Goal: Task Accomplishment & Management: Complete application form

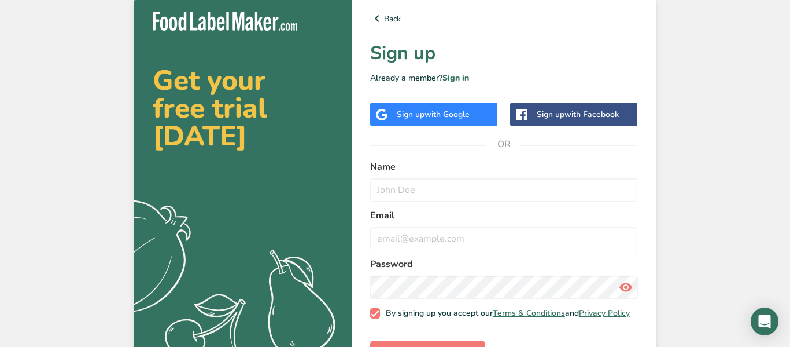
click at [436, 116] on span "with Google" at bounding box center [447, 114] width 45 height 11
click at [429, 116] on span "with Google" at bounding box center [447, 114] width 45 height 11
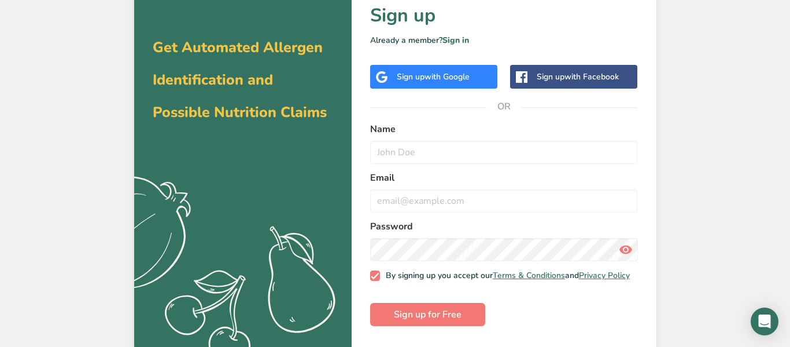
scroll to position [35, 0]
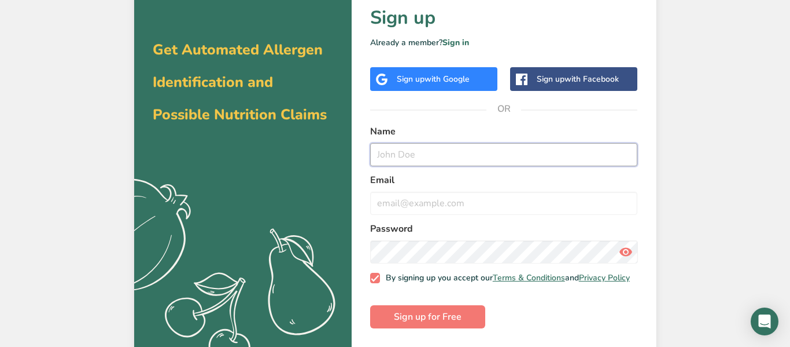
click at [438, 149] on input "text" at bounding box center [504, 154] width 268 height 23
type input "ashten"
click at [457, 201] on input "email" at bounding box center [504, 202] width 268 height 23
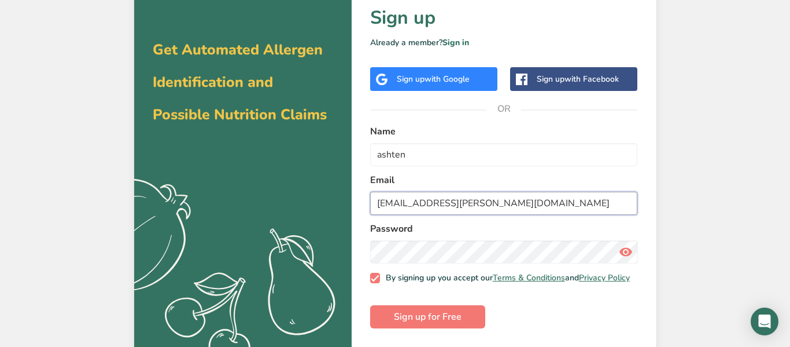
type input "[EMAIL_ADDRESS][PERSON_NAME][DOMAIN_NAME]"
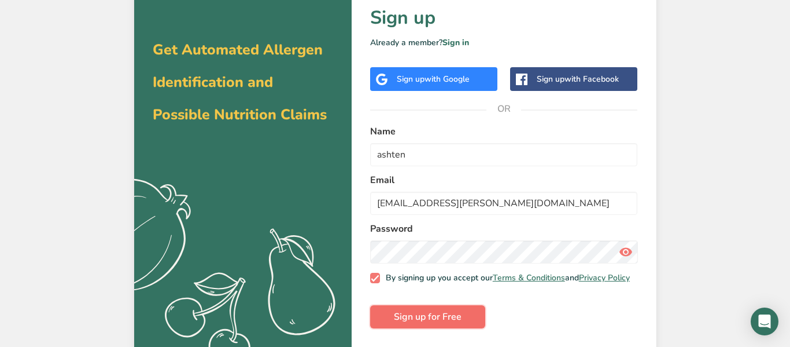
click at [469, 321] on button "Sign up for Free" at bounding box center [427, 316] width 115 height 23
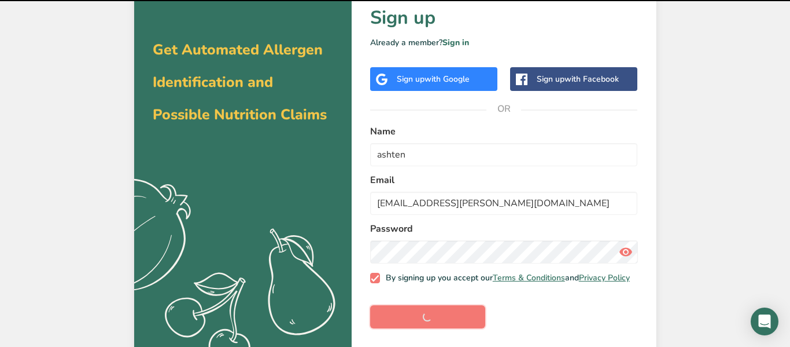
scroll to position [46, 0]
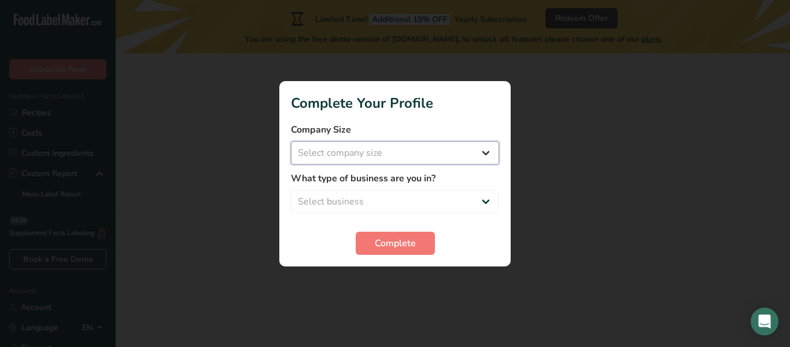
click at [483, 148] on select "Select company size" at bounding box center [395, 152] width 208 height 23
click at [636, 158] on div at bounding box center [395, 173] width 790 height 347
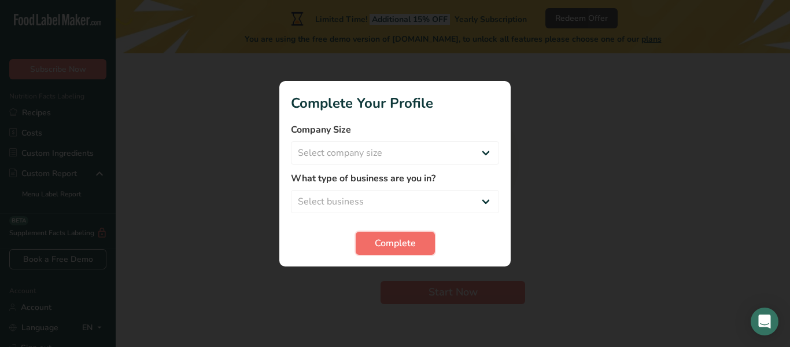
click at [382, 244] on span "Complete" at bounding box center [395, 243] width 41 height 14
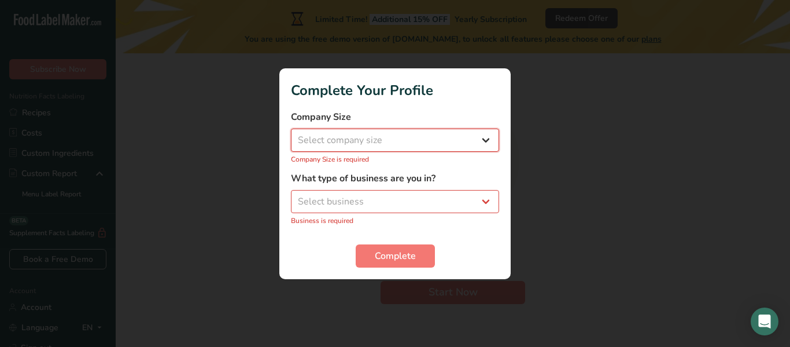
click at [398, 137] on select "Select company size Fewer than 10 Employees 10 to 50 Employees 51 to 500 Employ…" at bounding box center [395, 139] width 208 height 23
select select "1"
click at [291, 134] on select "Select company size Fewer than 10 Employees 10 to 50 Employees 51 to 500 Employ…" at bounding box center [395, 139] width 208 height 23
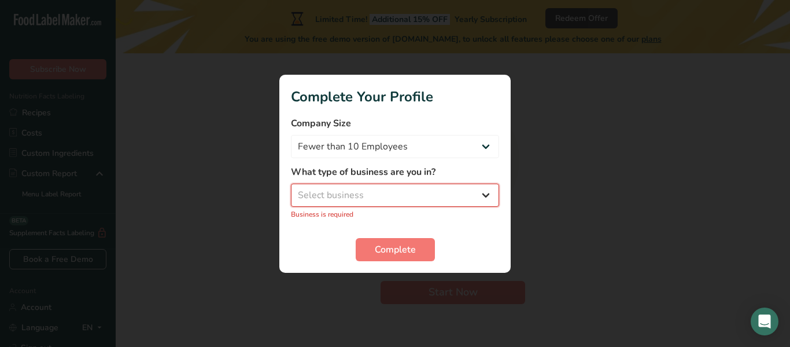
click at [416, 191] on select "Select business Packaged Food Manufacturer Restaurant & Cafe Bakery Meal Plans …" at bounding box center [395, 194] width 208 height 23
select select "1"
click at [291, 189] on select "Select business Packaged Food Manufacturer Restaurant & Cafe Bakery Meal Plans …" at bounding box center [395, 194] width 208 height 23
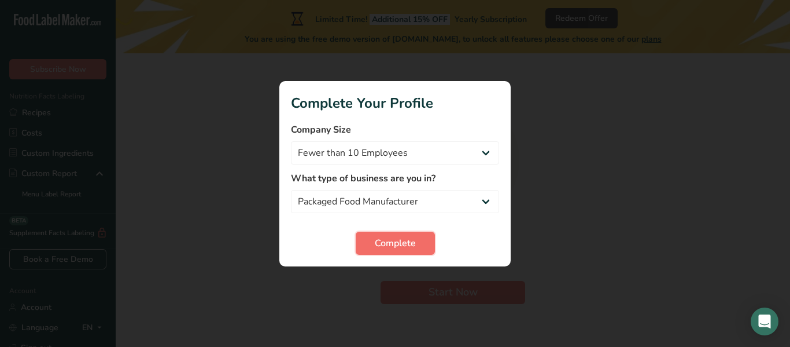
click at [412, 242] on span "Complete" at bounding box center [395, 243] width 41 height 14
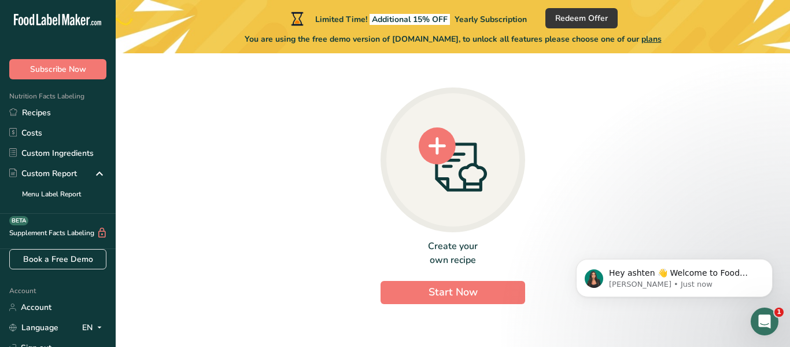
click at [429, 164] on icon at bounding box center [453, 159] width 68 height 64
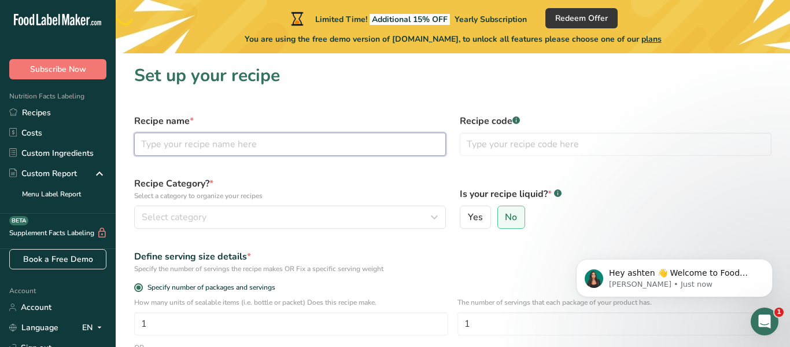
click at [293, 145] on input "text" at bounding box center [290, 143] width 312 height 23
